Goal: Task Accomplishment & Management: Manage account settings

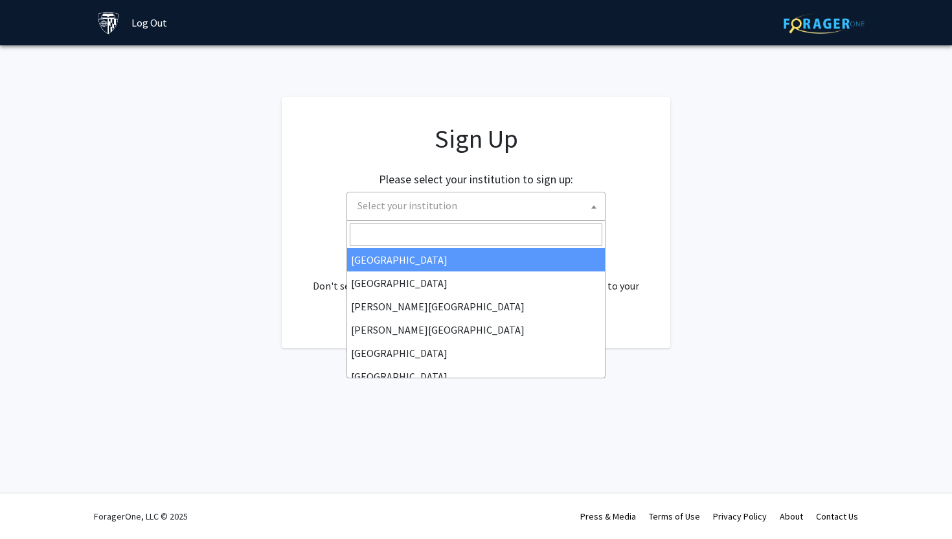
click at [453, 214] on span "Select your institution" at bounding box center [478, 205] width 253 height 27
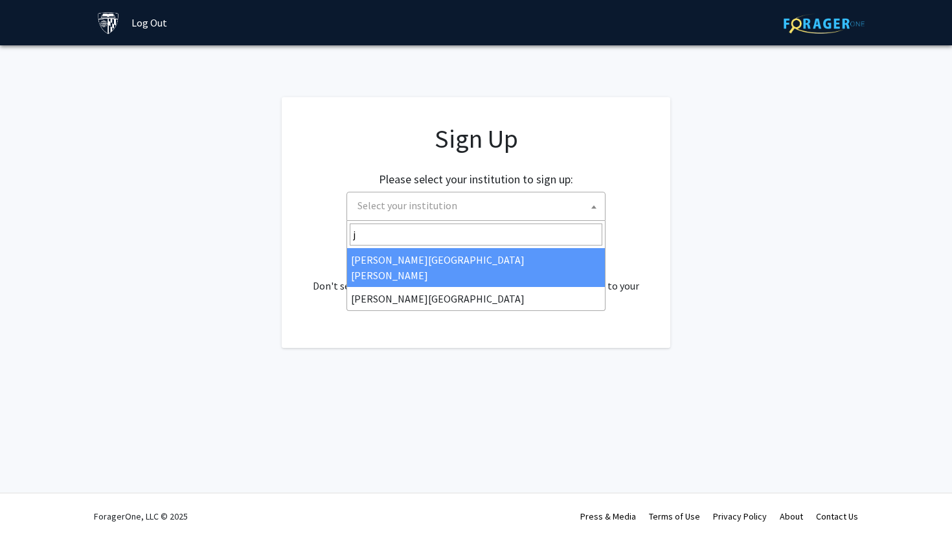
type input "j"
select select "1"
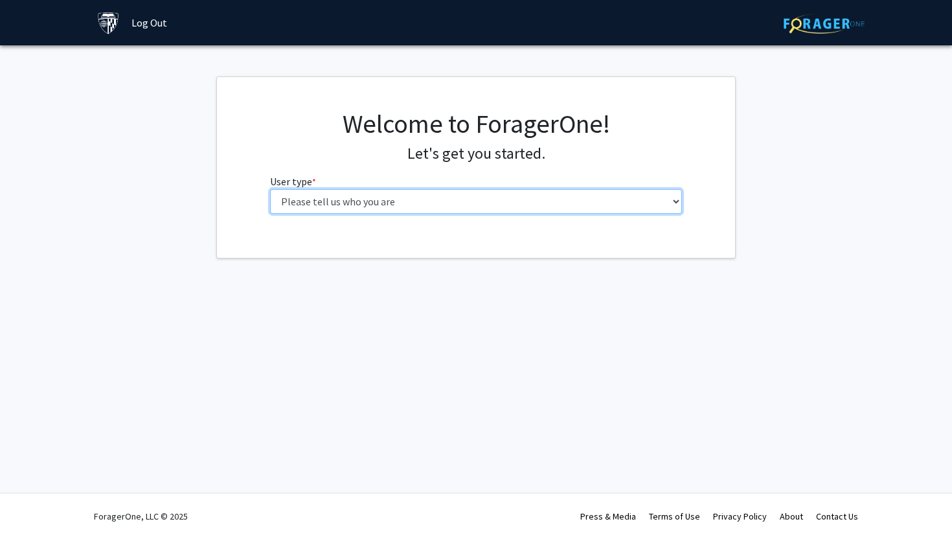
click at [522, 207] on select "Please tell us who you are Undergraduate Student Master's Student Doctoral Cand…" at bounding box center [476, 201] width 413 height 25
select select "2: masters"
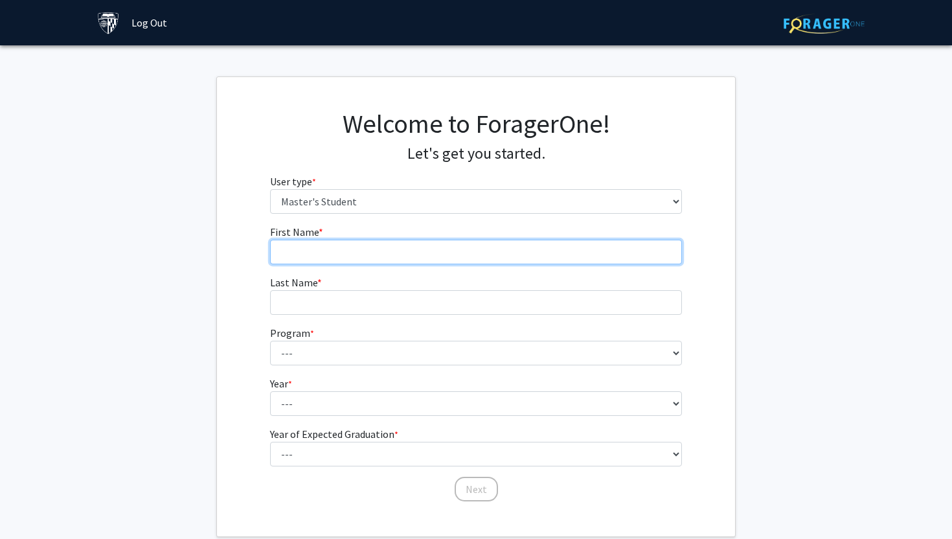
click at [377, 261] on input "First Name * required" at bounding box center [476, 252] width 413 height 25
type input "Jianfeng"
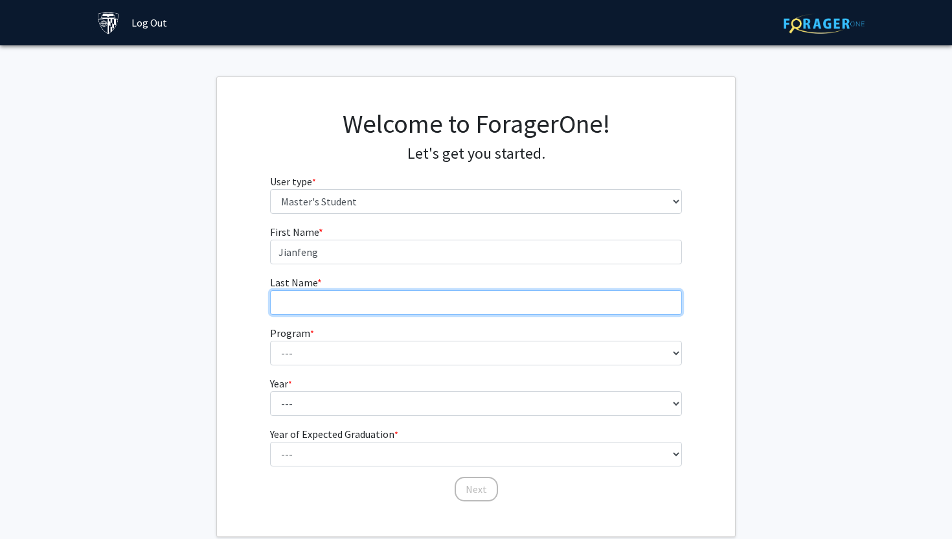
type input "Ye"
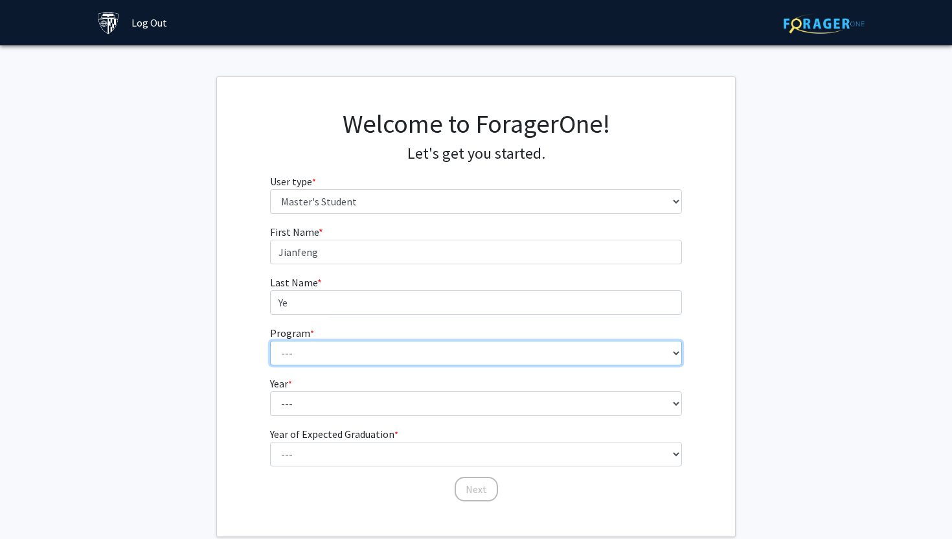
click at [341, 361] on select "--- Anatomy Education Applied and Computational Mathematics Applied Biomedical …" at bounding box center [476, 353] width 413 height 25
select select "111: 2481"
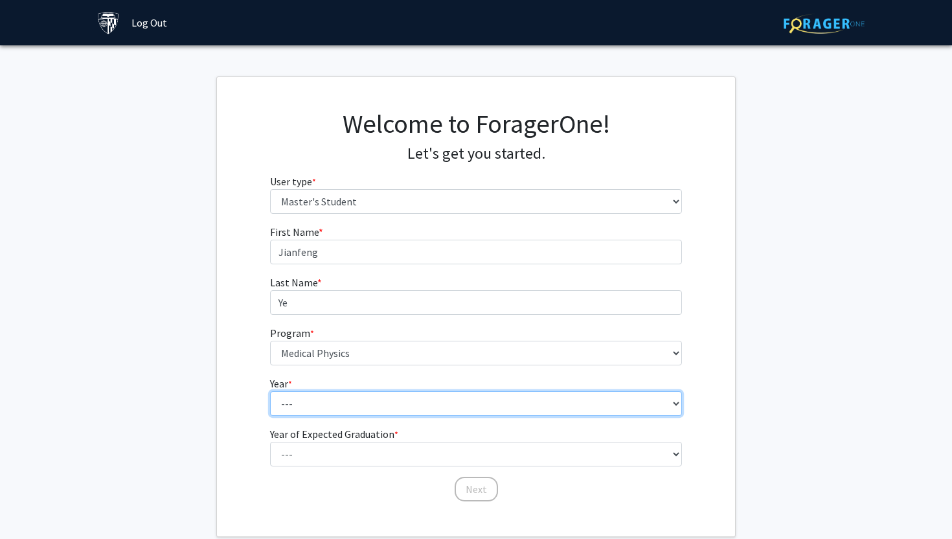
click at [349, 407] on select "--- First Year Second Year" at bounding box center [476, 403] width 413 height 25
select select "1: first_year"
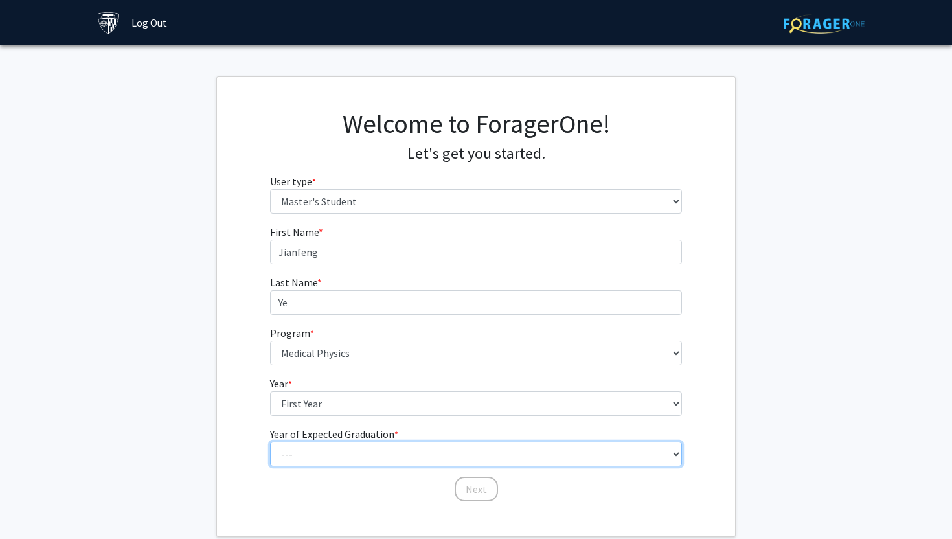
click at [347, 446] on select "--- 2025 2026 2027 2028 2029 2030 2031 2032 2033 2034" at bounding box center [476, 454] width 413 height 25
select select "3: 2027"
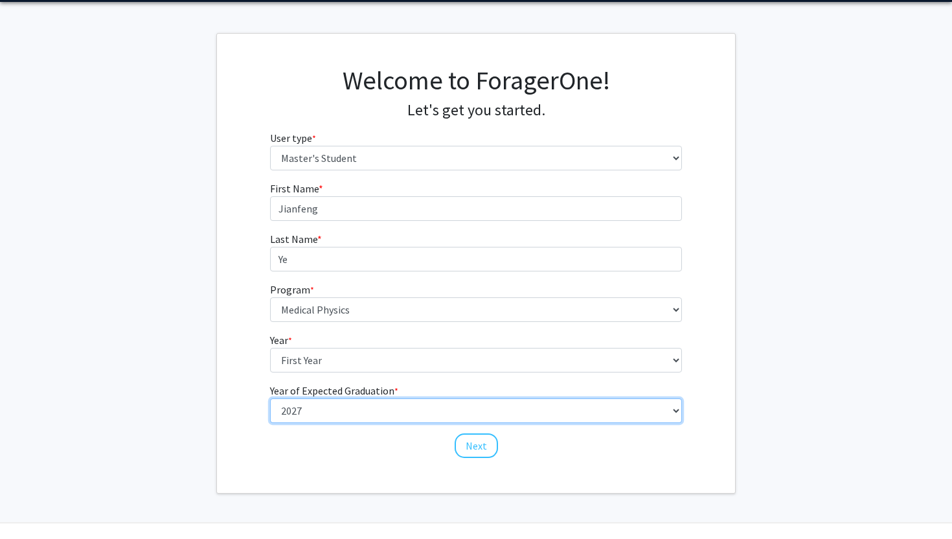
scroll to position [65, 0]
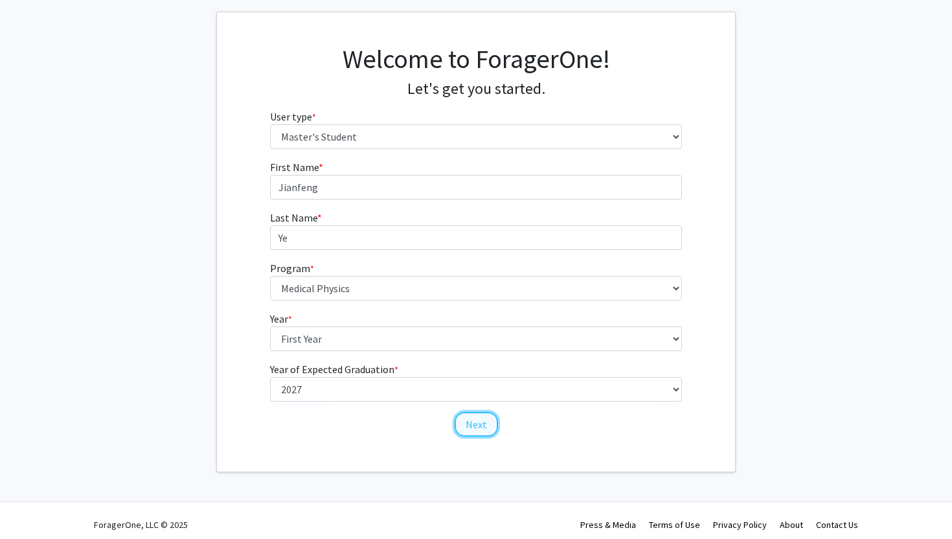
click at [481, 427] on button "Next" at bounding box center [476, 424] width 43 height 25
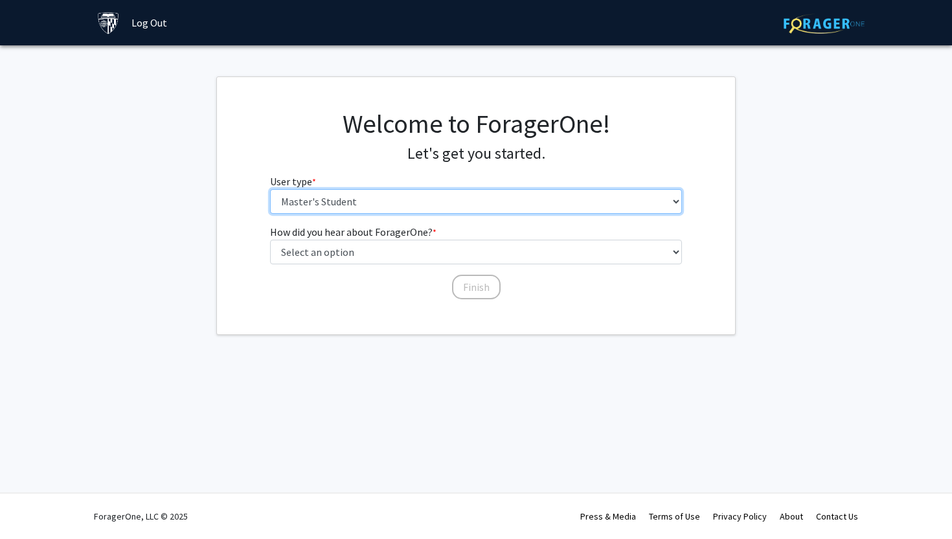
click at [409, 192] on select "Please tell us who you are Undergraduate Student Master's Student Doctoral Cand…" at bounding box center [476, 201] width 413 height 25
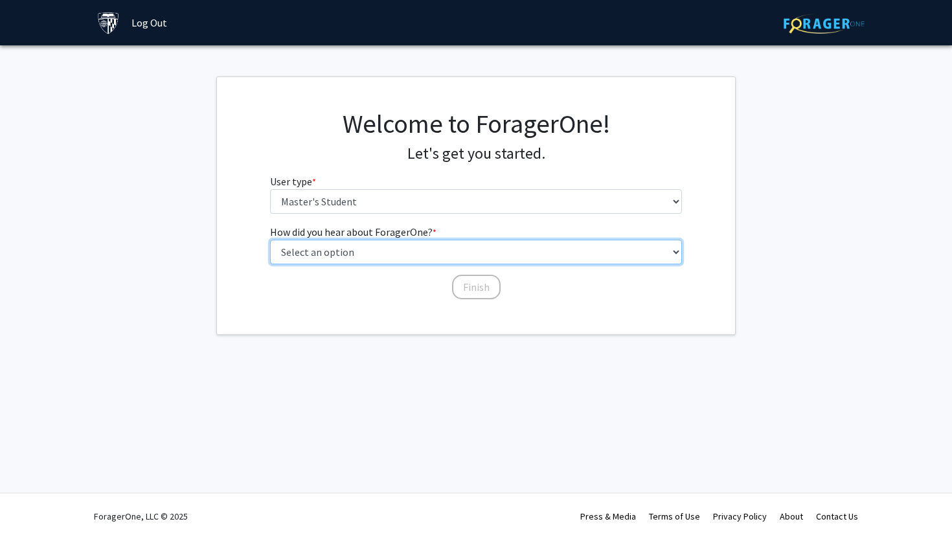
click at [461, 245] on select "Select an option Peer/student recommendation Faculty/staff recommendation Unive…" at bounding box center [476, 252] width 413 height 25
select select "3: university_website"
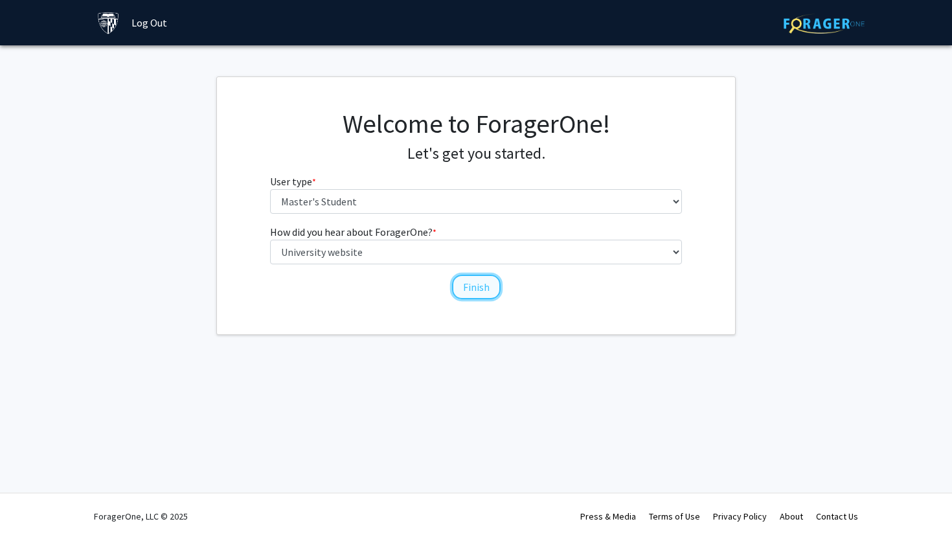
click at [475, 280] on button "Finish" at bounding box center [476, 287] width 49 height 25
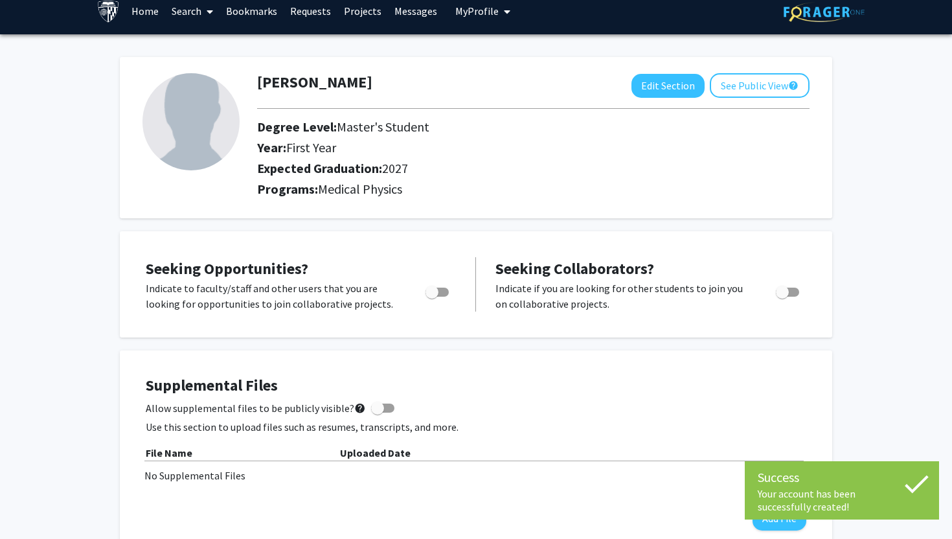
scroll to position [20, 0]
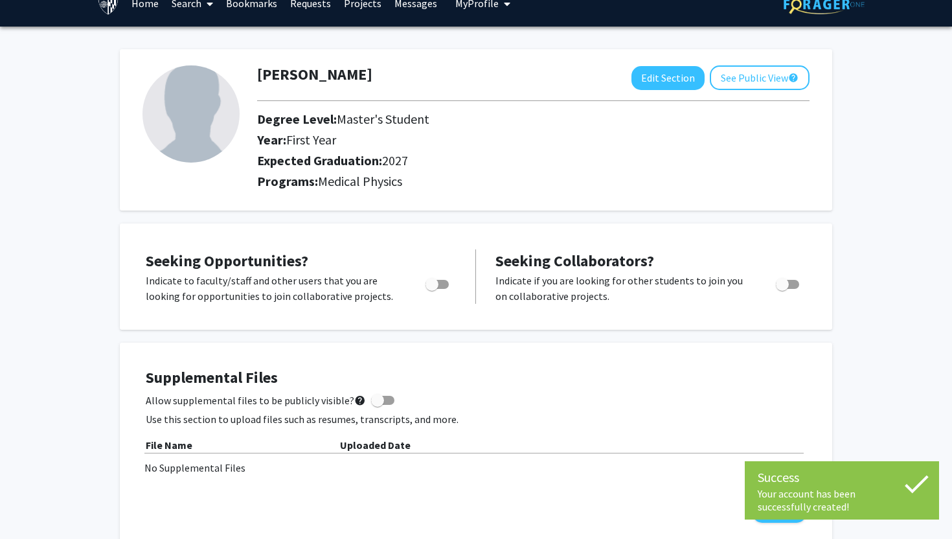
click at [424, 283] on label "Toggle" at bounding box center [434, 285] width 28 height 16
click at [431, 289] on input "Are you actively seeking opportunities?" at bounding box center [431, 289] width 1 height 1
checkbox input "true"
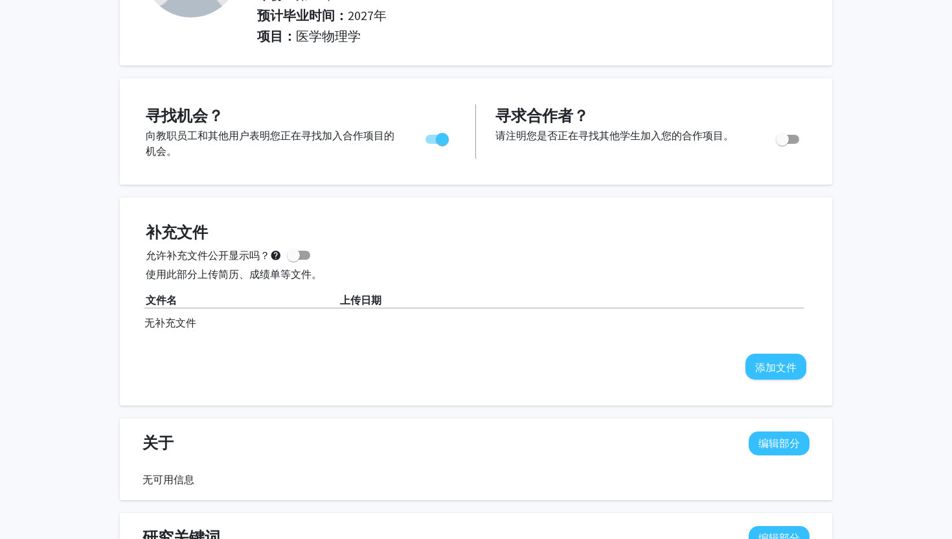
scroll to position [166, 0]
click at [313, 267] on font "使用此部分上传简历、成绩单等文件。" at bounding box center [234, 273] width 176 height 13
click at [308, 259] on label "允许补充文件公开显示吗？ help" at bounding box center [228, 255] width 165 height 16
click at [293, 259] on input "允许补充文件公开显示吗？ help" at bounding box center [293, 259] width 1 height 1
checkbox input "true"
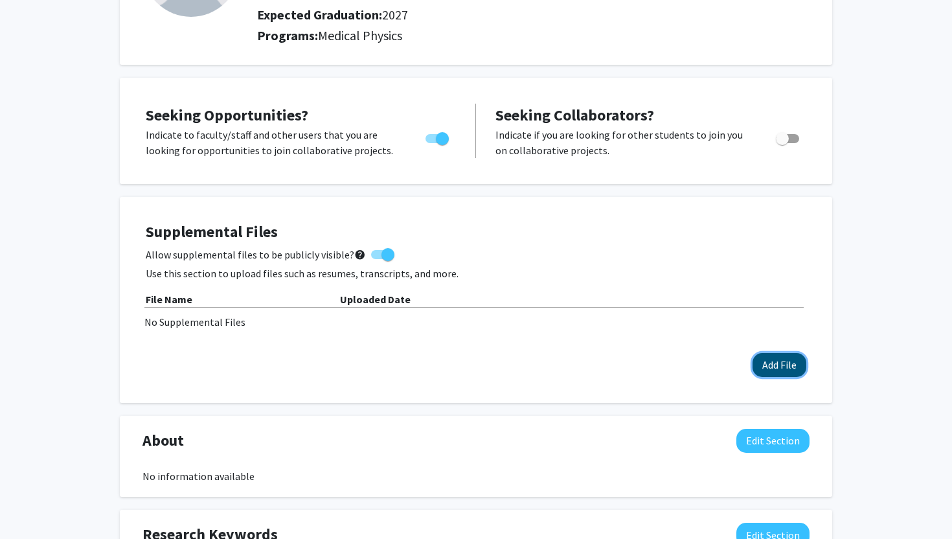
click at [768, 360] on button "Add File" at bounding box center [780, 365] width 54 height 24
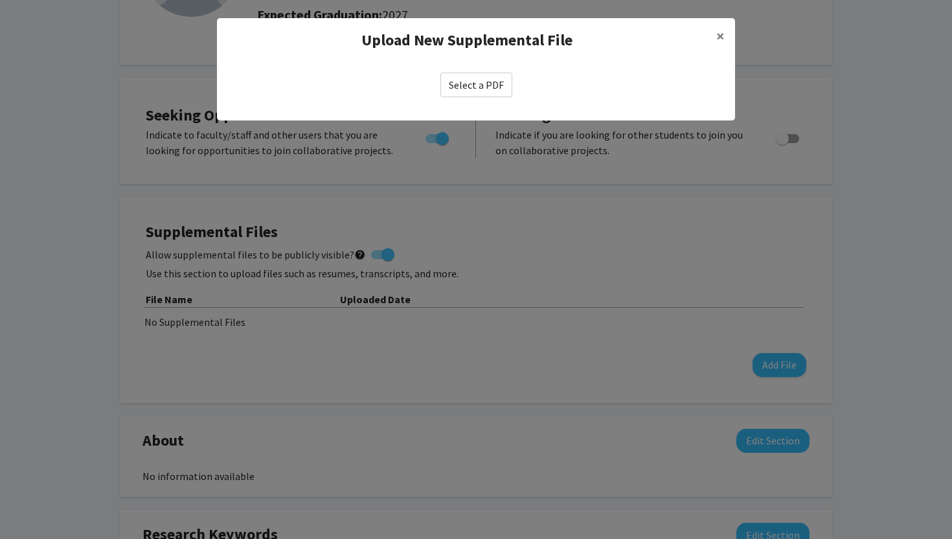
click at [471, 80] on label "Select a PDF" at bounding box center [476, 85] width 72 height 25
click at [0, 0] on input "Select a PDF" at bounding box center [0, 0] width 0 height 0
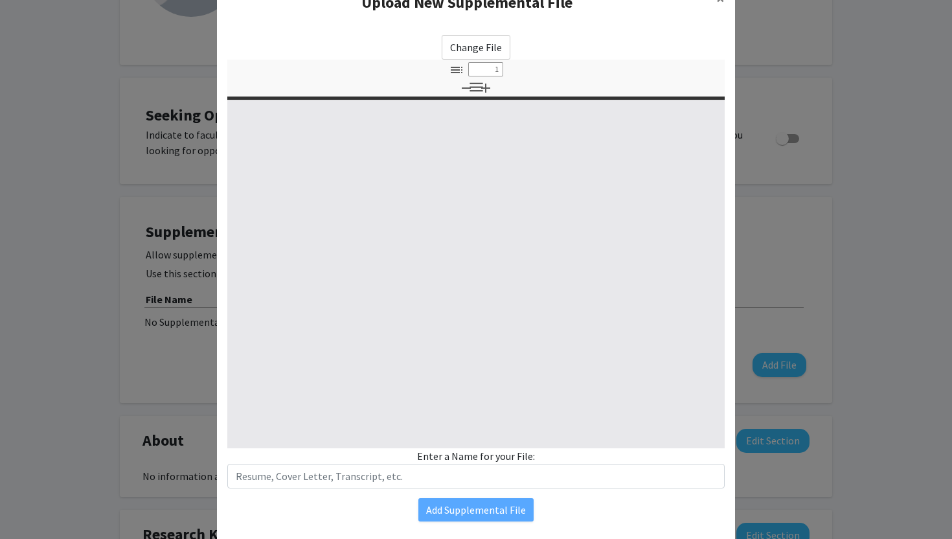
select select "custom"
type input "0"
select select "custom"
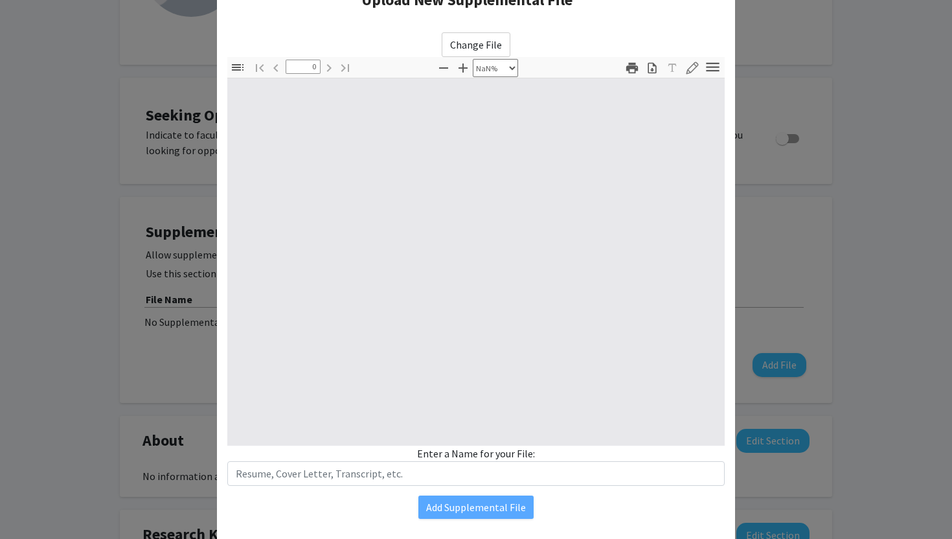
type input "1"
select select "auto"
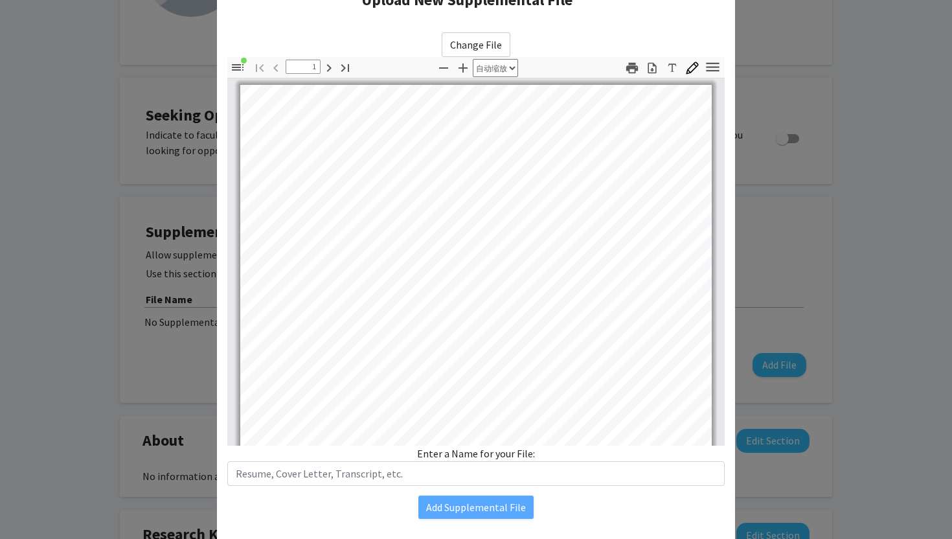
scroll to position [1, 0]
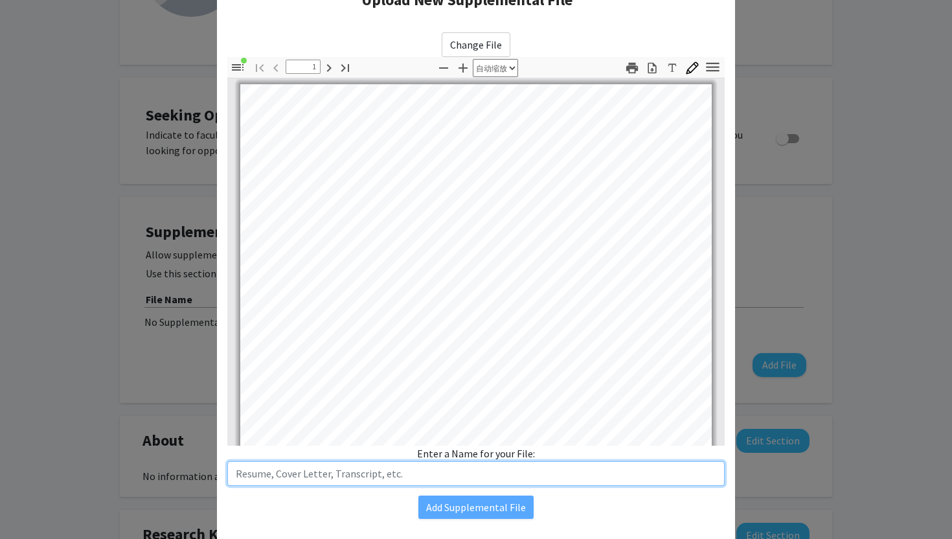
click at [459, 479] on input "text" at bounding box center [475, 473] width 497 height 25
type input "CV"
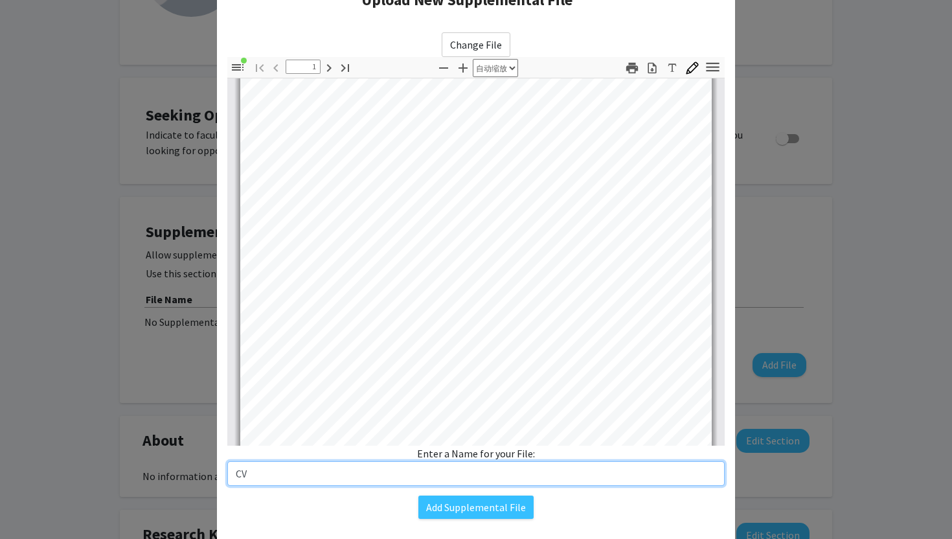
scroll to position [74, 0]
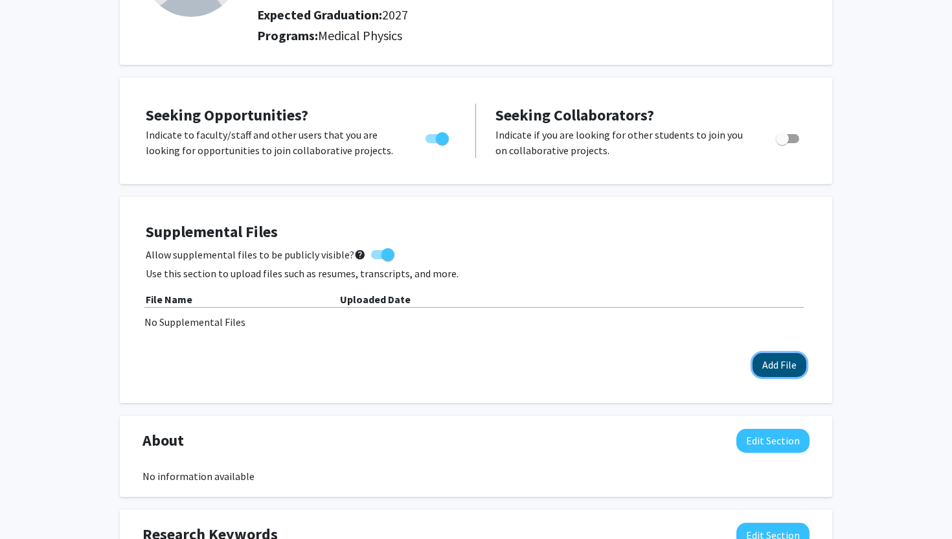
click at [782, 368] on button "Add File" at bounding box center [780, 365] width 54 height 24
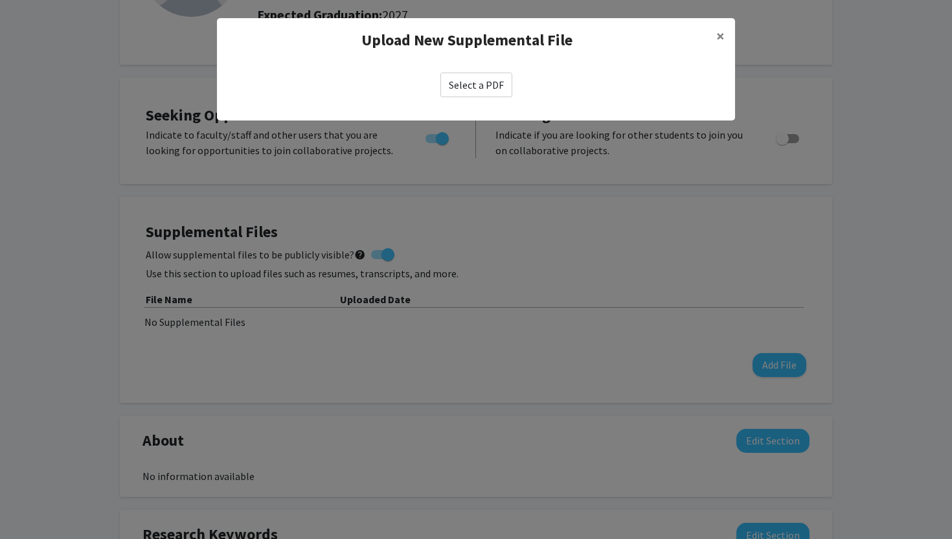
click at [479, 80] on label "Select a PDF" at bounding box center [476, 85] width 72 height 25
click at [0, 0] on input "Select a PDF" at bounding box center [0, 0] width 0 height 0
click at [481, 90] on label "Select a PDF" at bounding box center [476, 85] width 72 height 25
click at [0, 0] on input "Select a PDF" at bounding box center [0, 0] width 0 height 0
select select "custom"
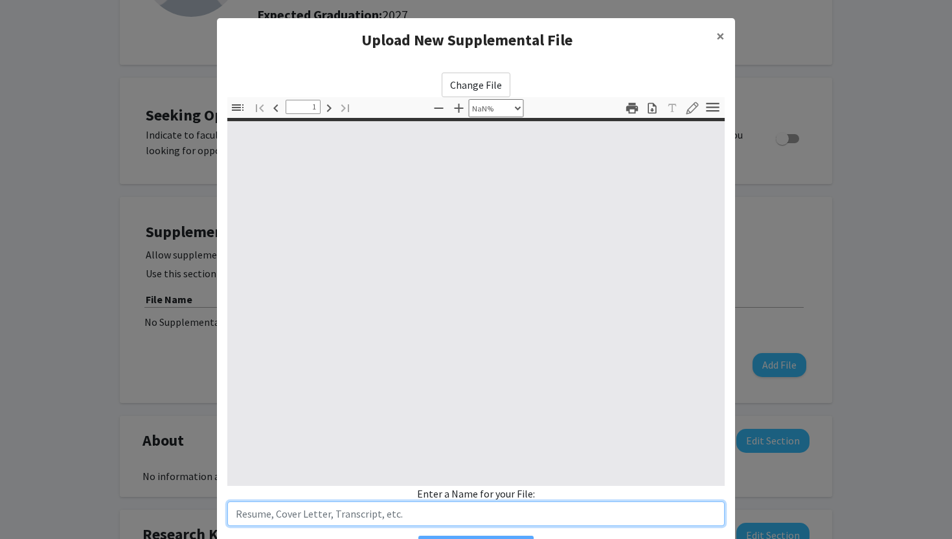
click at [369, 508] on input "text" at bounding box center [475, 513] width 497 height 25
type input "0"
select select "custom"
type input "1"
select select "auto"
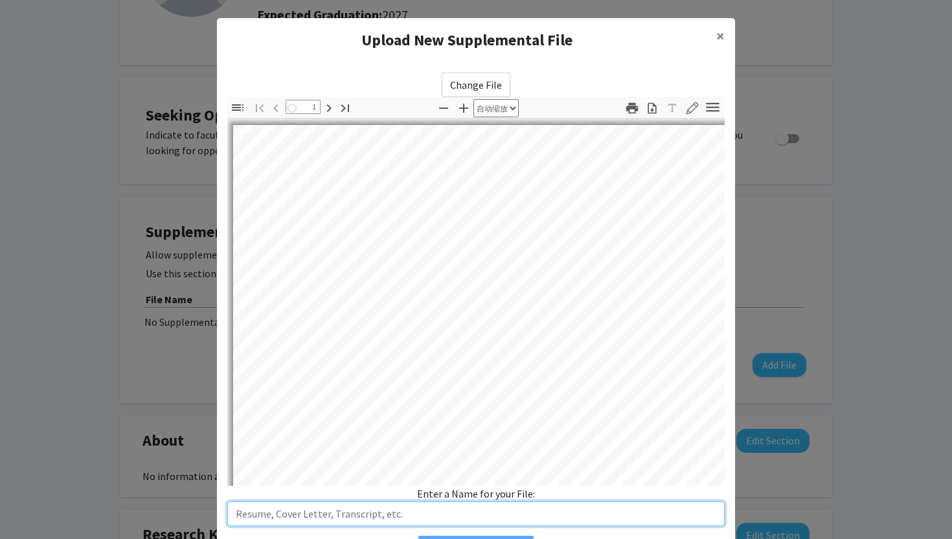
type input "C"
select select "auto"
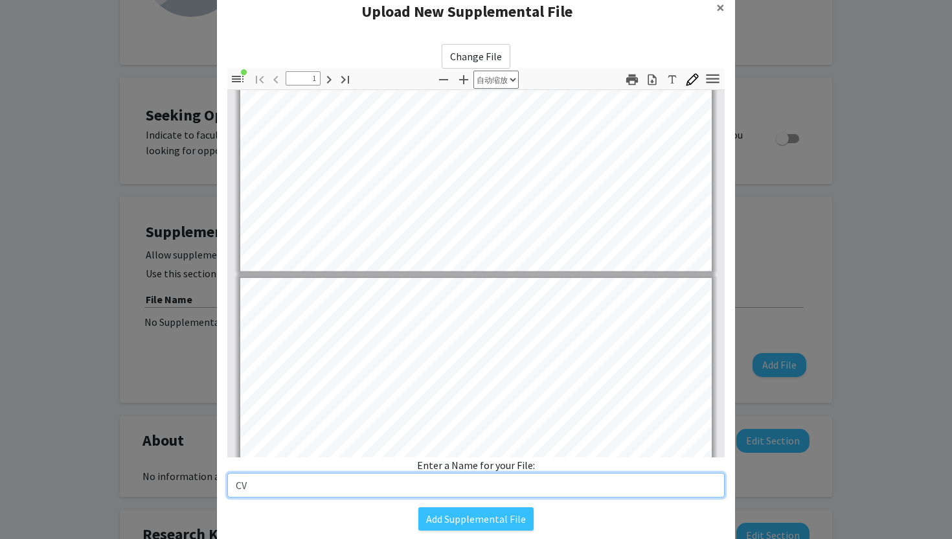
scroll to position [66, 0]
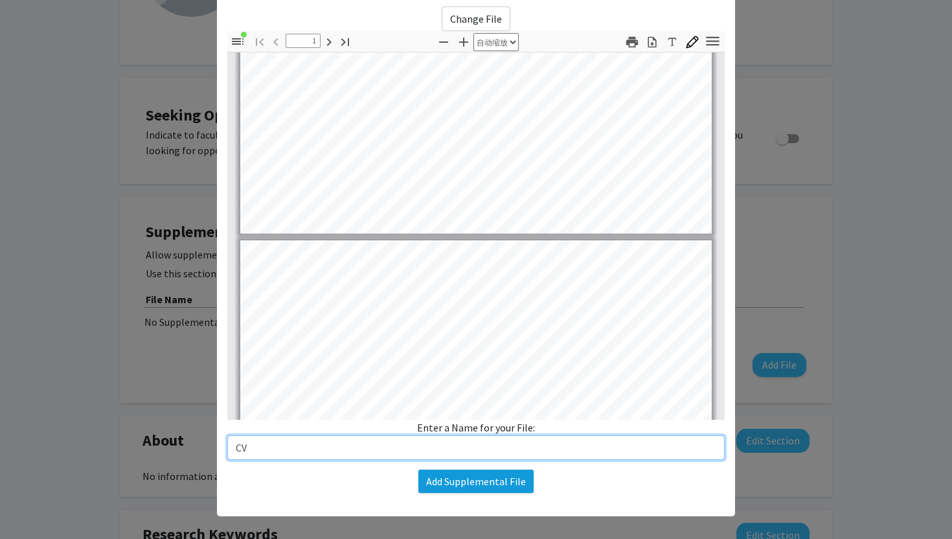
type input "CV"
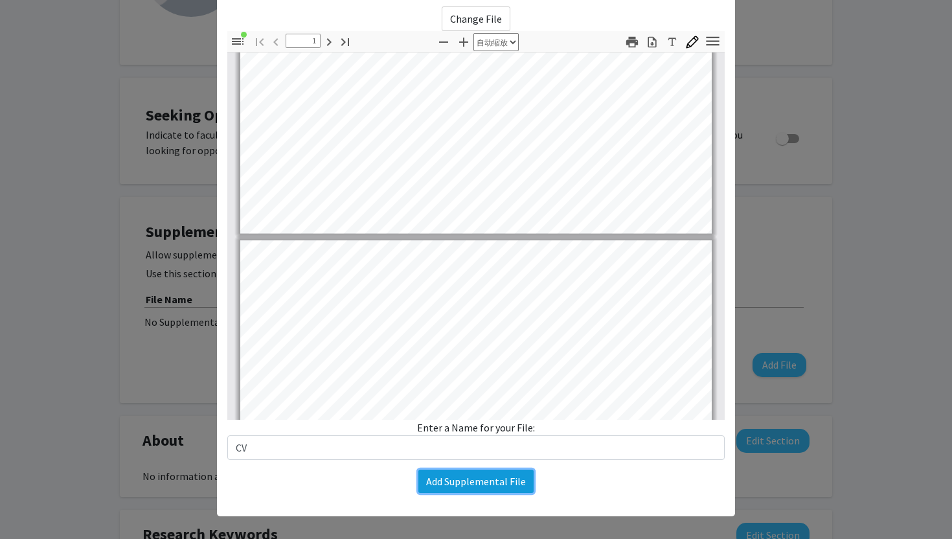
click at [468, 491] on button "Add Supplemental File" at bounding box center [475, 481] width 115 height 23
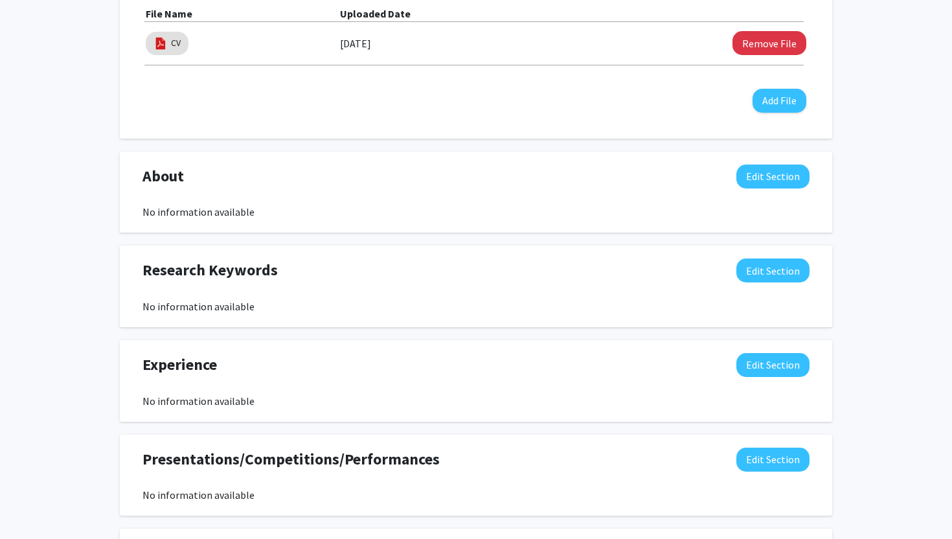
scroll to position [472, 0]
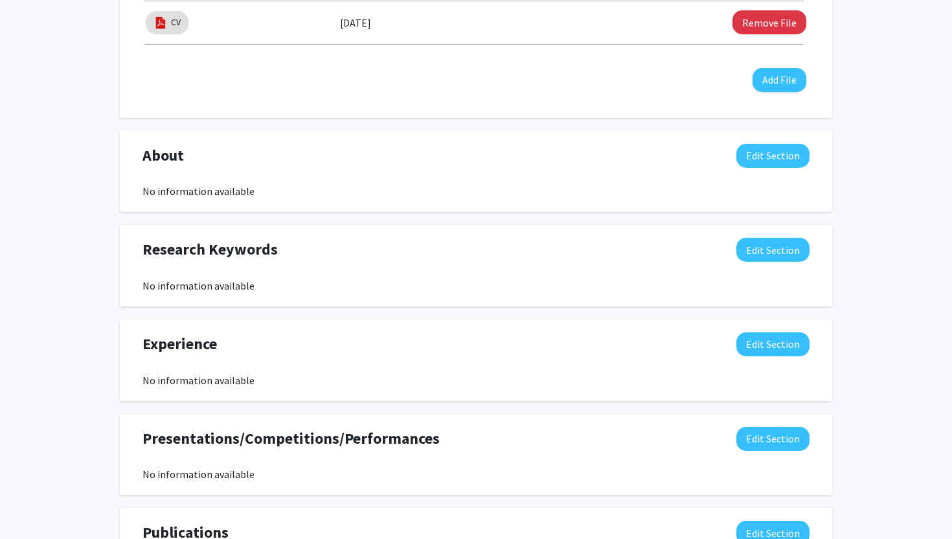
click at [328, 302] on div "Research Keywords Edit Section No information available You may write a maximum…" at bounding box center [476, 266] width 712 height 82
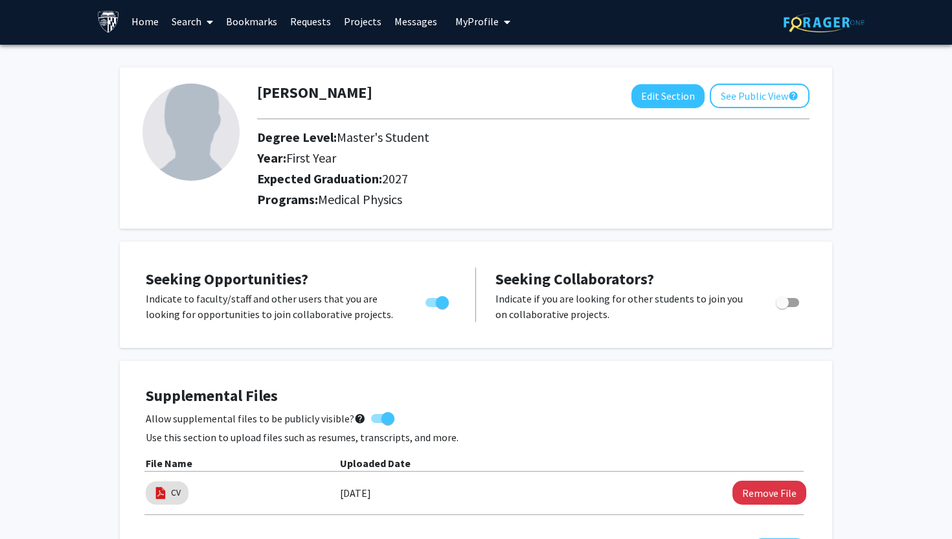
scroll to position [0, 0]
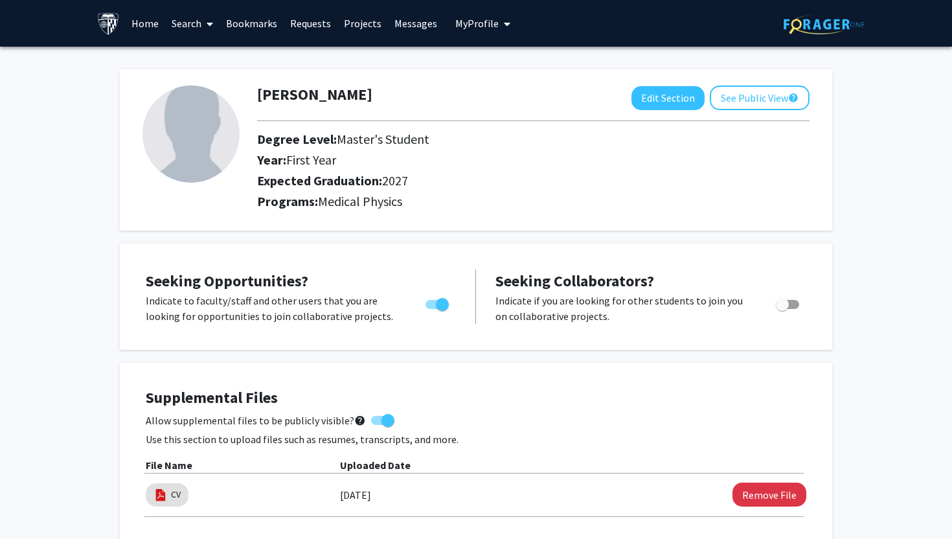
click at [144, 29] on link "Home" at bounding box center [145, 23] width 40 height 45
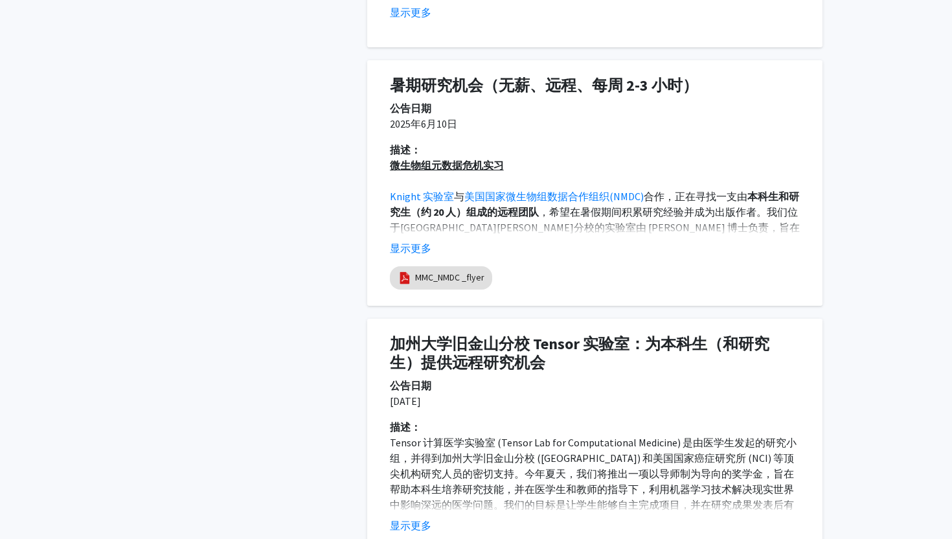
scroll to position [971, 0]
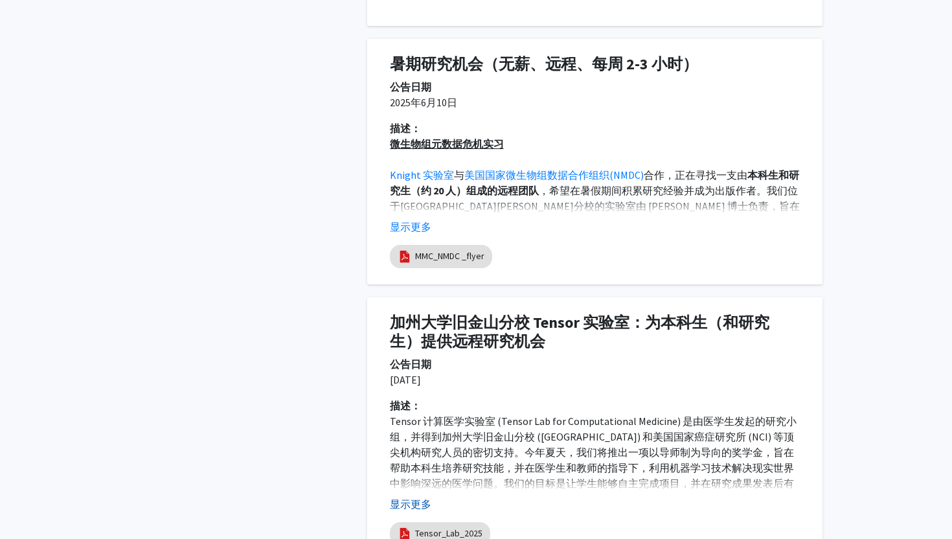
click at [407, 497] on font "显示更多" at bounding box center [410, 503] width 41 height 13
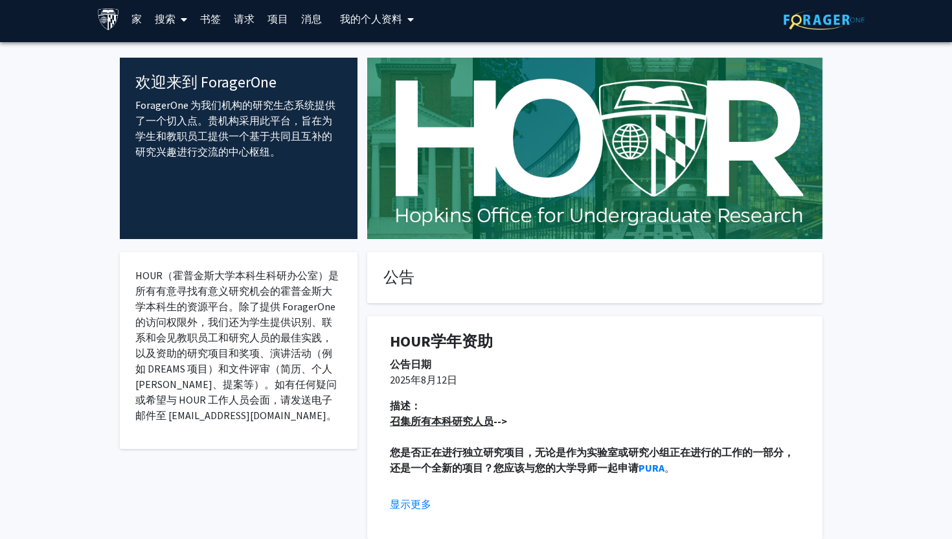
scroll to position [0, 0]
